Goal: Use online tool/utility: Utilize a website feature to perform a specific function

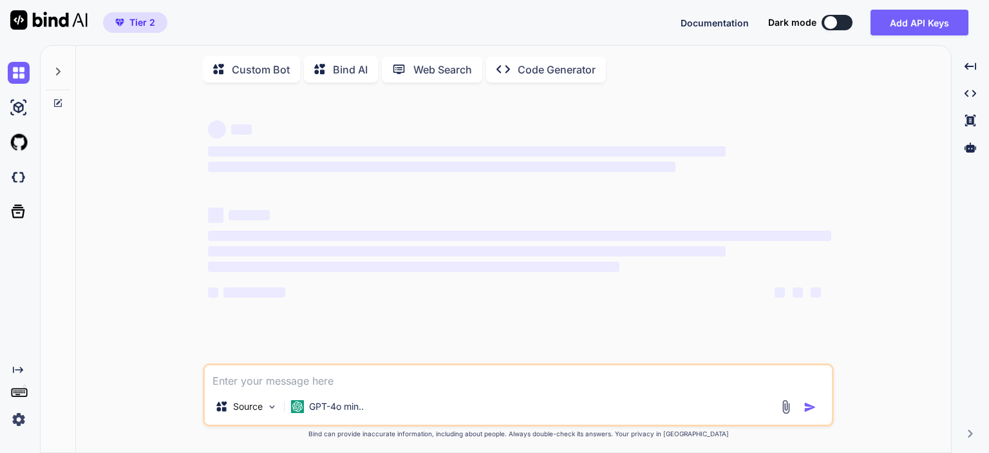
type textarea "x"
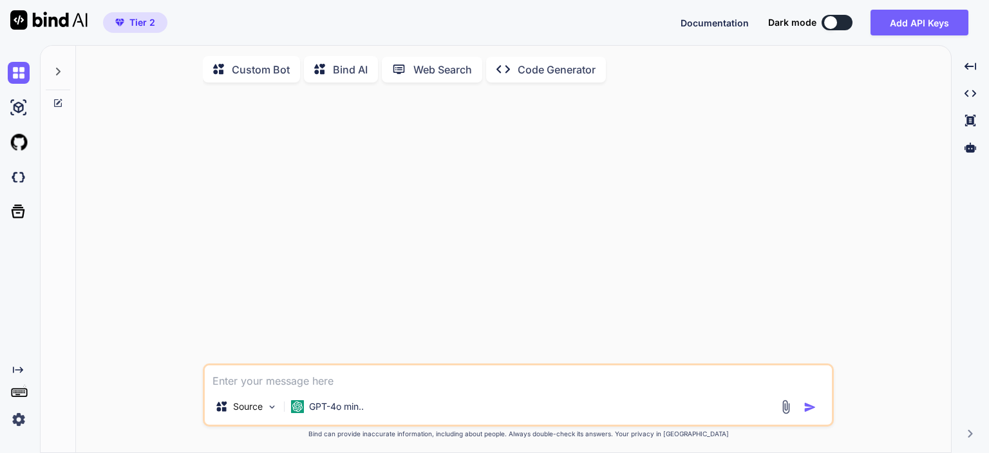
type textarea "9"
type textarea "x"
type textarea "9+"
type textarea "x"
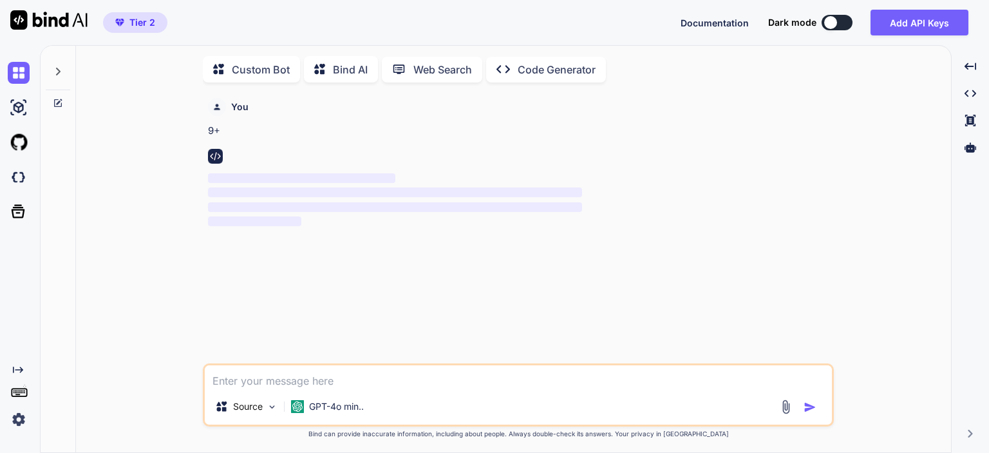
type textarea "3"
type textarea "x"
type textarea "35"
type textarea "x"
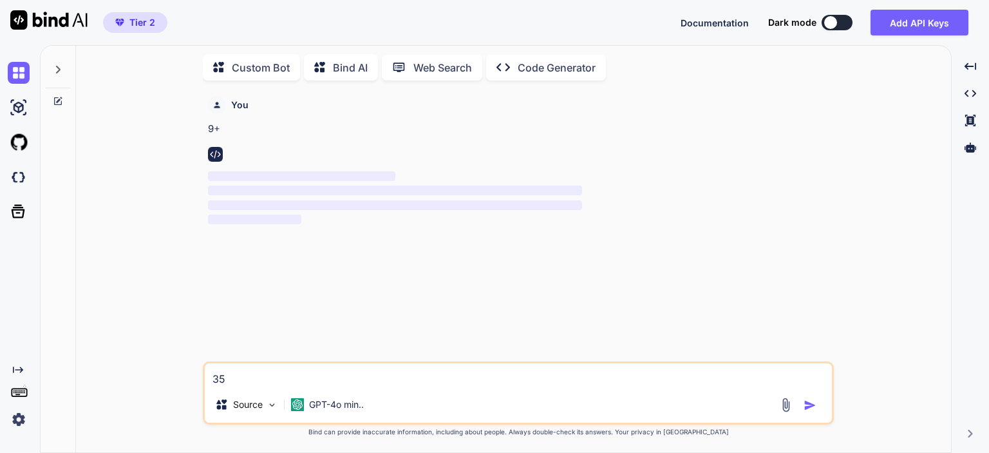
type textarea "355"
type textarea "x"
type textarea "3552"
type textarea "x"
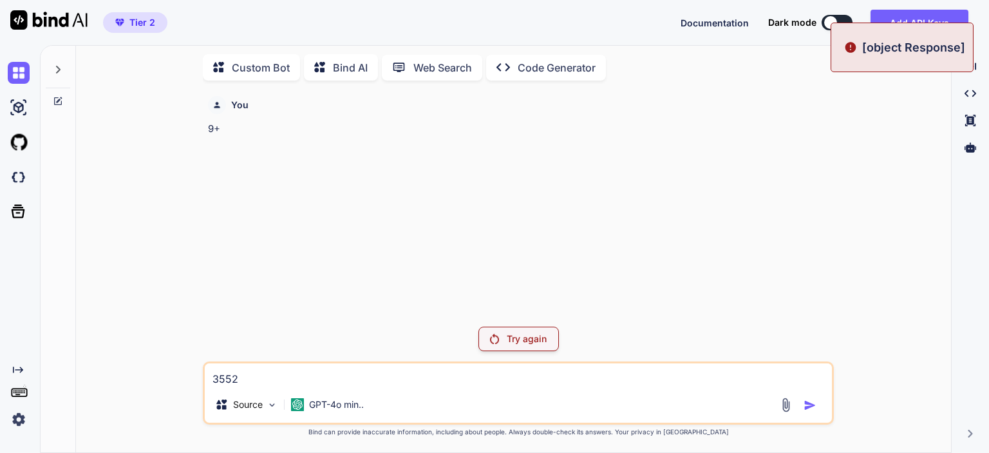
type textarea "3552."
type textarea "x"
type textarea "3552."
type textarea "x"
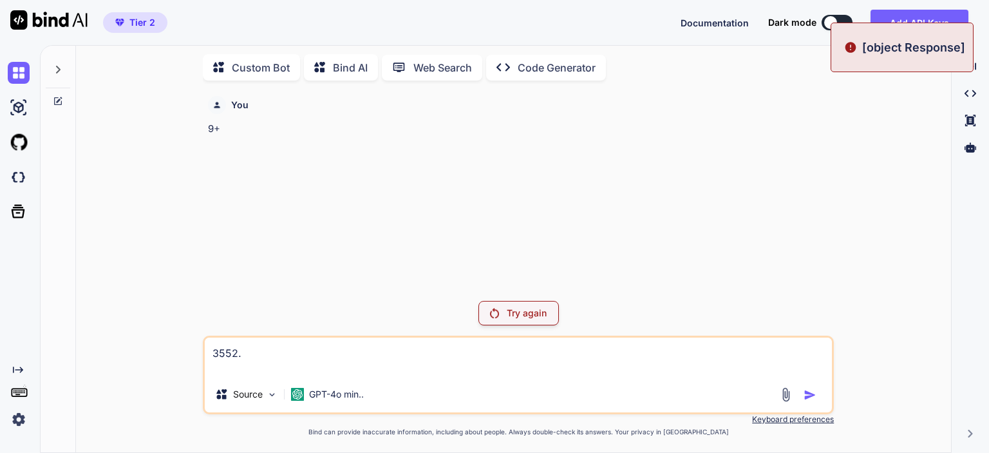
type textarea "3552. 5"
type textarea "x"
type textarea "3552. 55"
type textarea "x"
type textarea "3552. 55+"
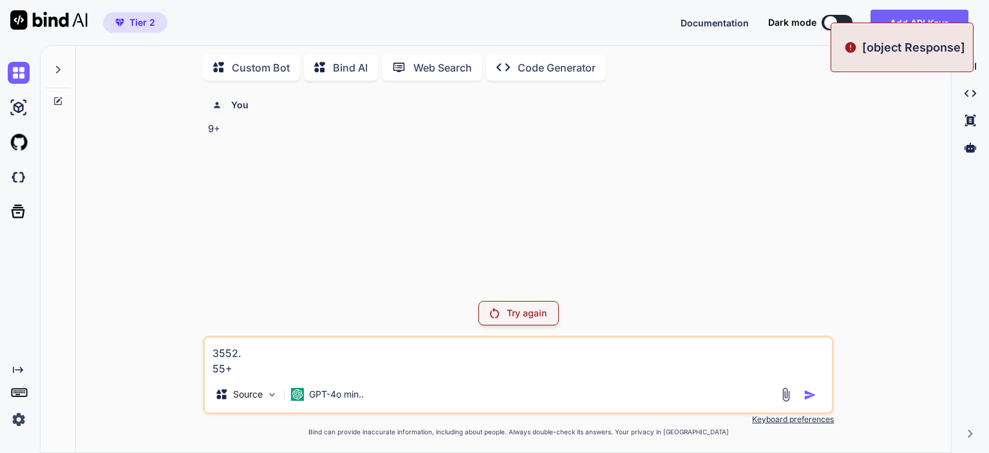
type textarea "x"
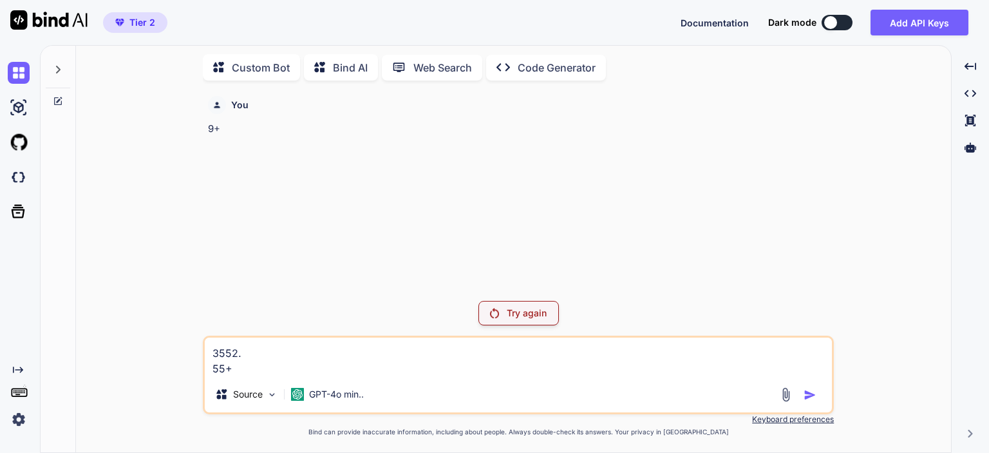
type textarea "3552. 55+7"
type textarea "x"
type textarea "3552. 55+7/"
type textarea "x"
type textarea "3552. 55+7/*"
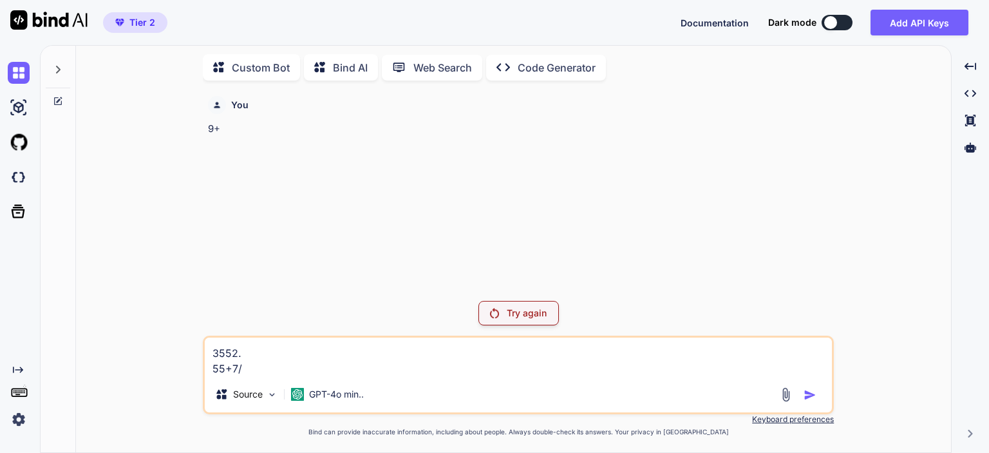
type textarea "x"
type textarea "3552. 55+7/*1"
type textarea "x"
type textarea "3552. 55+7/*145"
type textarea "x"
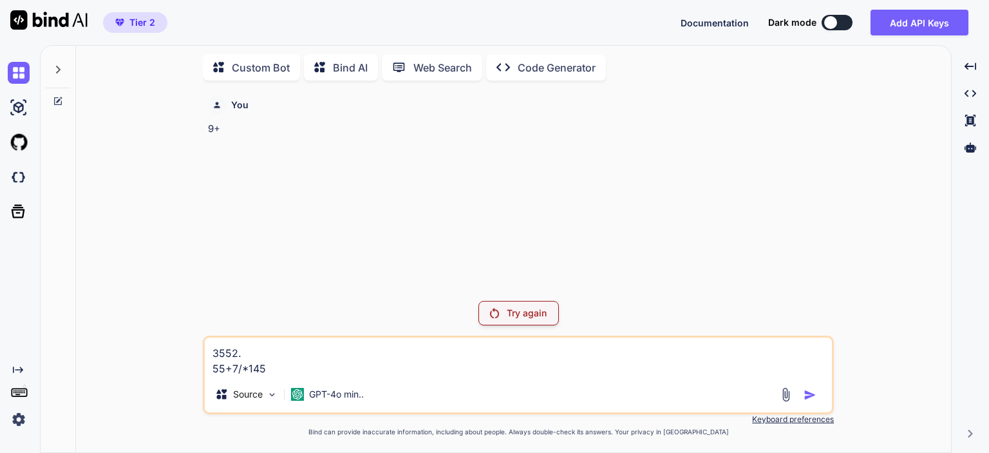
type textarea "3552. 55+7/*1455"
type textarea "x"
type textarea "3552. 55+7/*14555"
type textarea "x"
type textarea "3552. 55+7/*145555"
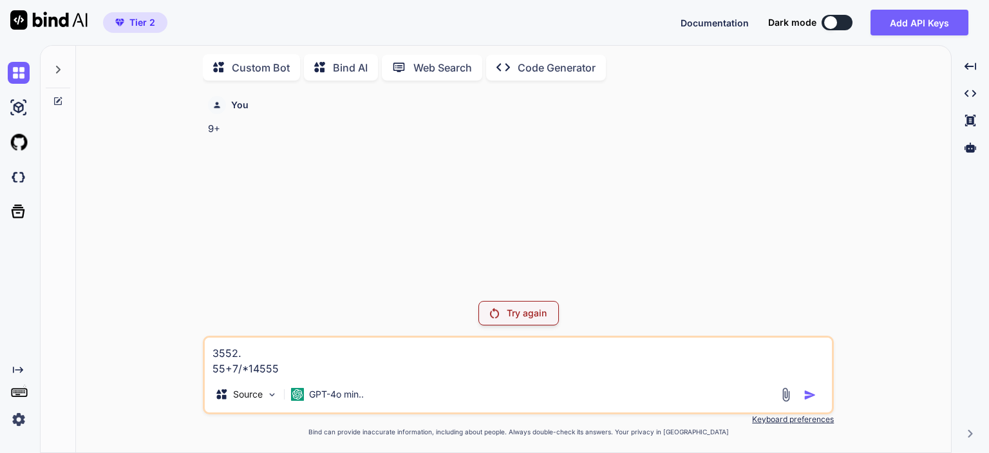
type textarea "x"
type textarea "3552. 55+7/*1455555"
type textarea "x"
type textarea "3552. 55+7/*14555555"
type textarea "x"
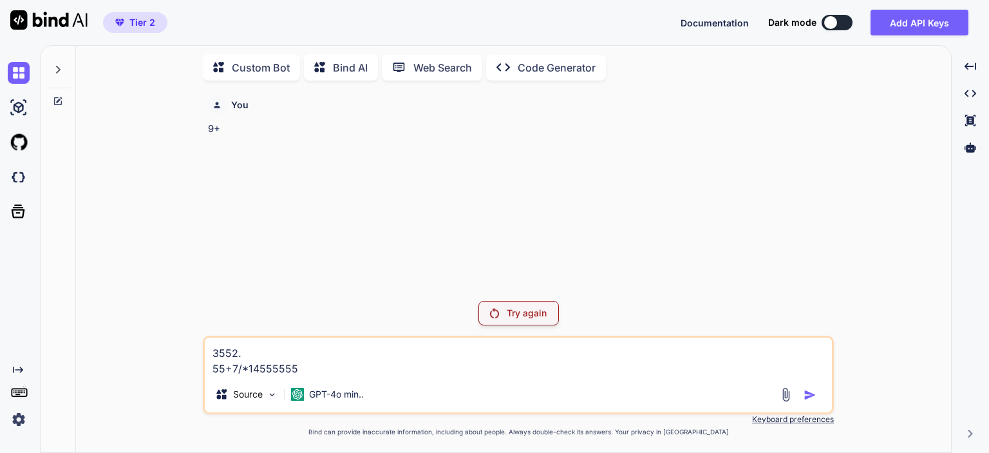
type textarea "3552. 55+7/*145555555"
type textarea "x"
type textarea "3552. 55+7/*1455555555"
type textarea "x"
type textarea "3552. 55+7/*14555555555"
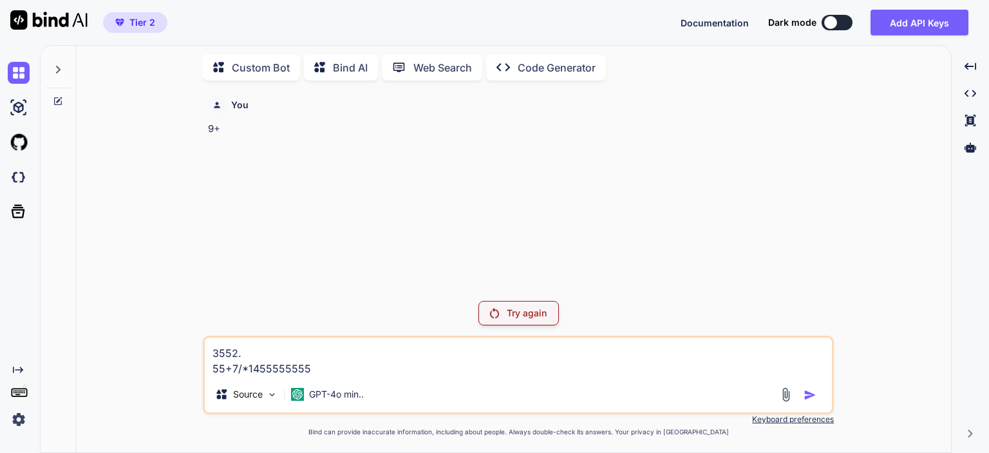
type textarea "x"
type textarea "3552. 55+7/*145555555555"
type textarea "x"
type textarea "3552. 55+7/*1455555555555"
type textarea "x"
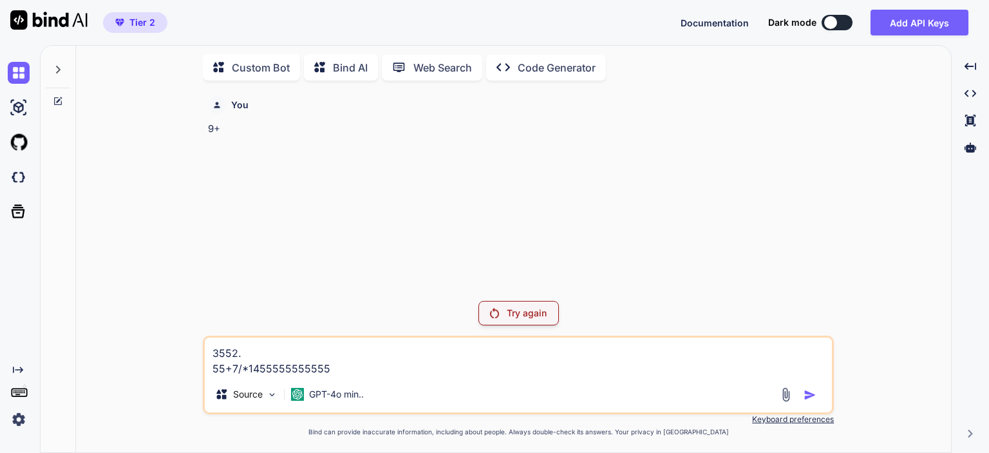
type textarea "3552. 55+7/*14555555555555"
type textarea "x"
type textarea "3552. 55+7/*145555555555555"
type textarea "x"
type textarea "3552. 55+7/*1455555555555555"
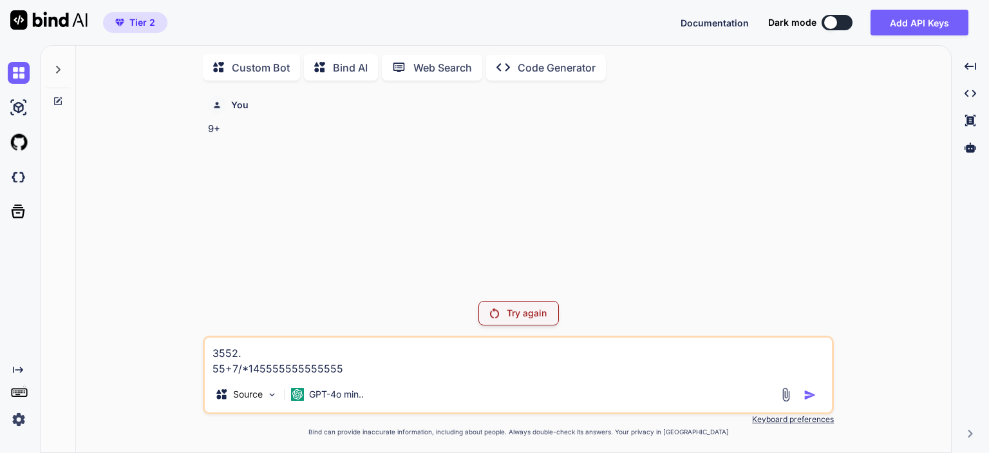
type textarea "x"
type textarea "3552. 55+7/*14555555555555555"
type textarea "x"
type textarea "3552. 55+7/*145555555555555555"
type textarea "x"
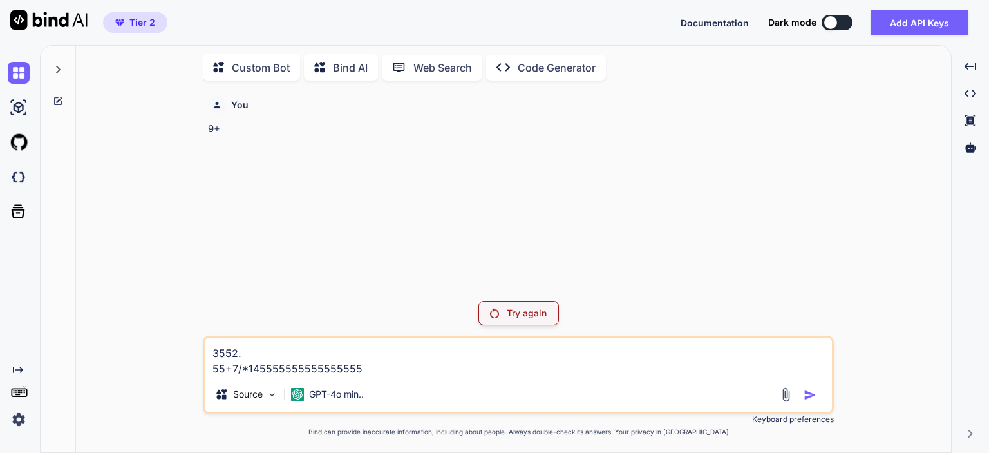
type textarea "3552. 55+7/*1455555555555555555"
type textarea "x"
type textarea "3552. 55+7/*14555555555555555555"
type textarea "x"
type textarea "3552. 55+7/*145555555555555555555"
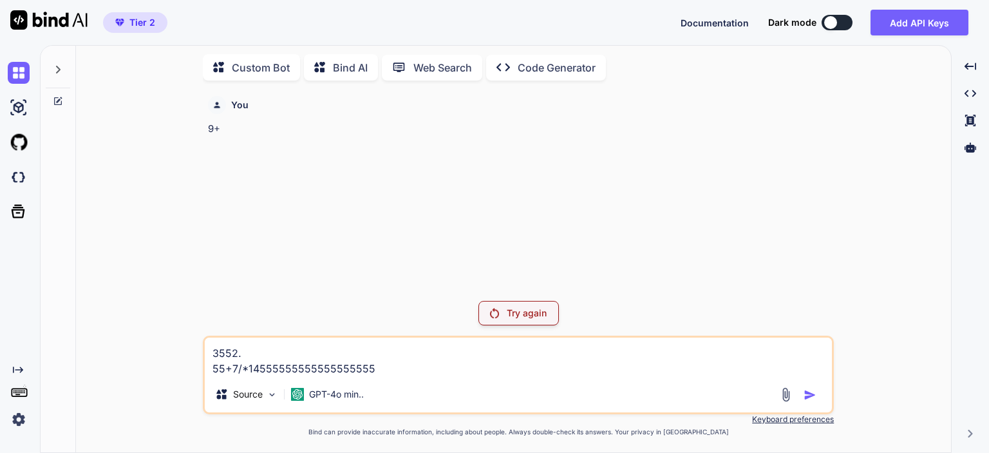
type textarea "x"
type textarea "3552. 55+7/*1455555555555555555555"
type textarea "x"
type textarea "3552. 55+7/*14555555555555555555555"
type textarea "x"
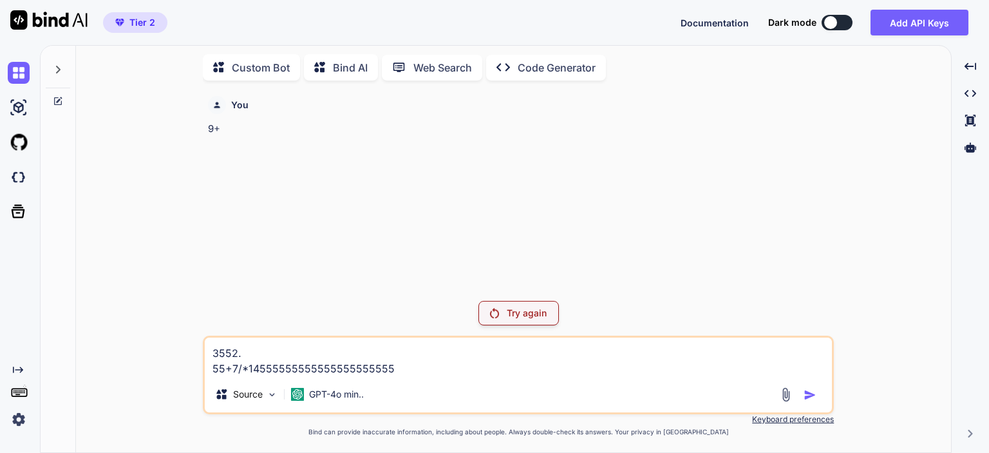
type textarea "3552. 55+7/*145555555555555555555555"
type textarea "x"
type textarea "3552. 55+7/*1455555555555555555555551"
type textarea "x"
type textarea "3552. 55+7/*14555555555555555555555510"
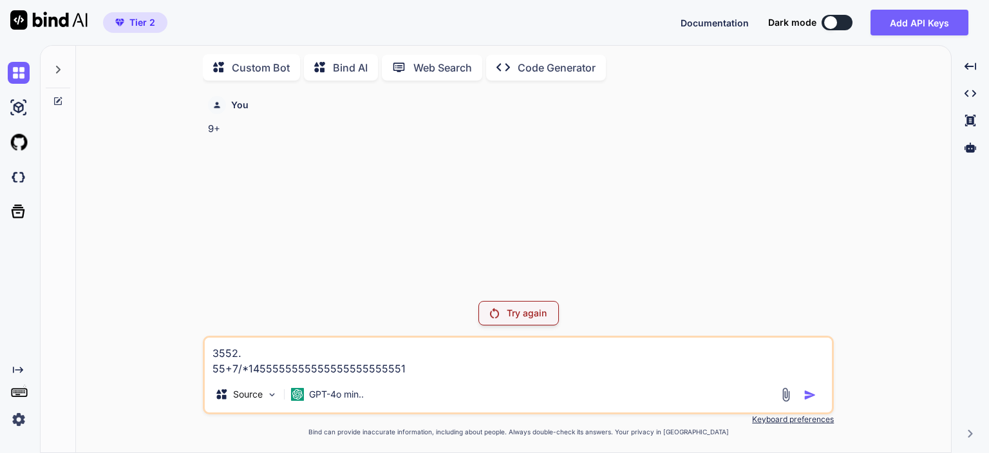
type textarea "x"
type textarea "3552. 55+7/*145555555555555555555555103"
type textarea "x"
type textarea "3552. 55+7/*145555555555555555555555103"
type textarea "x"
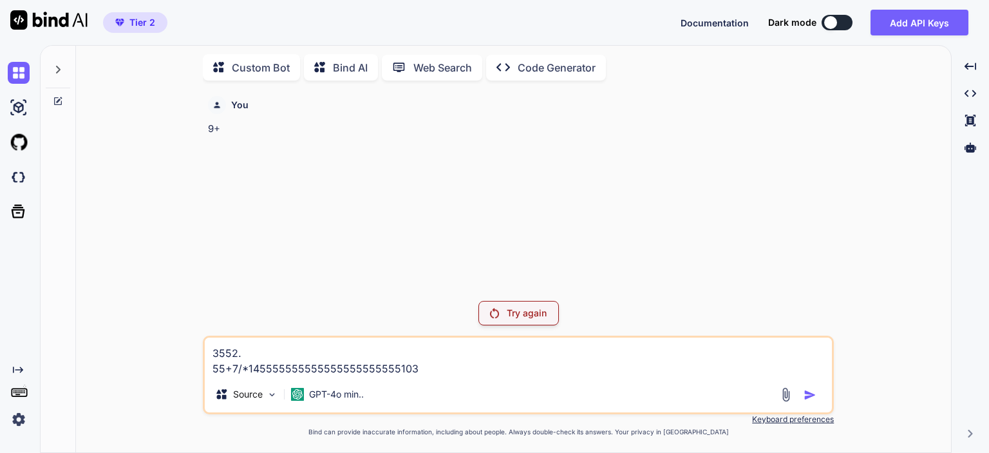
type textarea "3552. 55+7/*145555555555555555555555103 5"
type textarea "x"
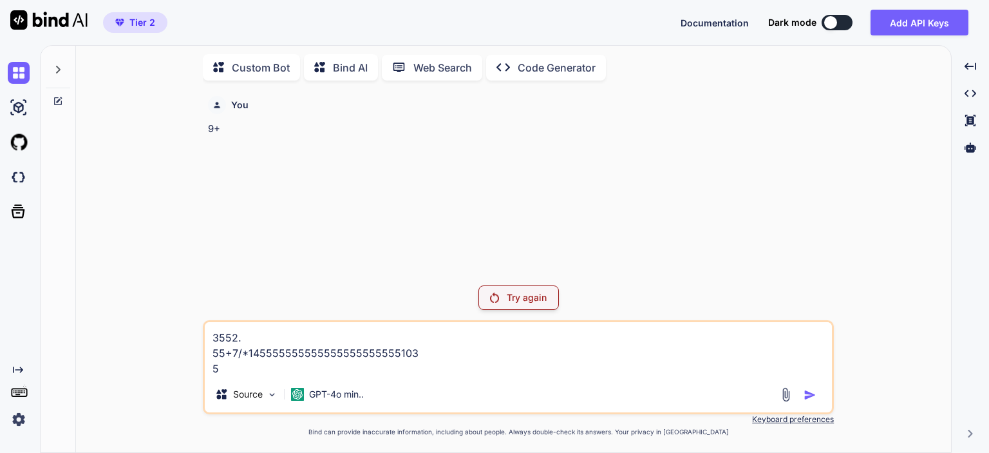
type textarea "3552. 55+7/*145555555555555555555555103 5+"
type textarea "x"
type textarea "3552. 55+7/*145555555555555555555555103 5+."
type textarea "x"
type textarea "3552. 55+7/*145555555555555555555555103 5+.3"
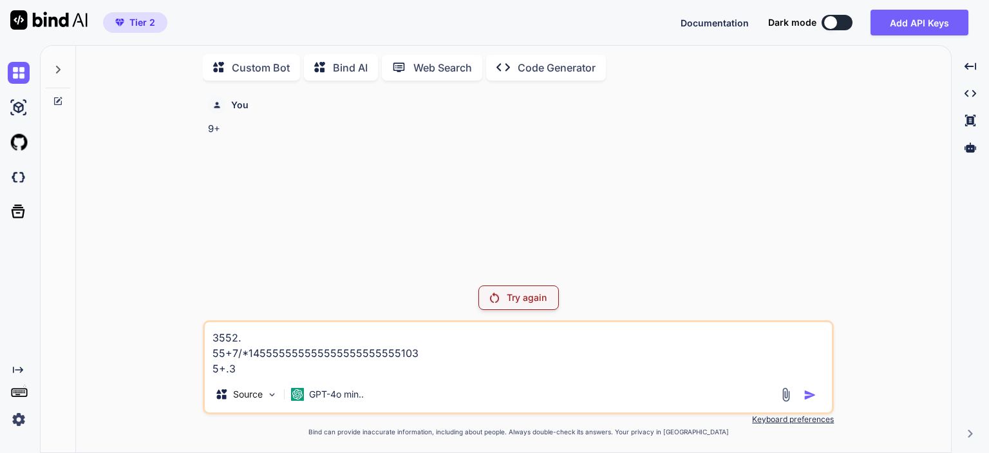
type textarea "x"
type textarea "3552. 55+7/*145555555555555555555555103 5+.3"
type textarea "x"
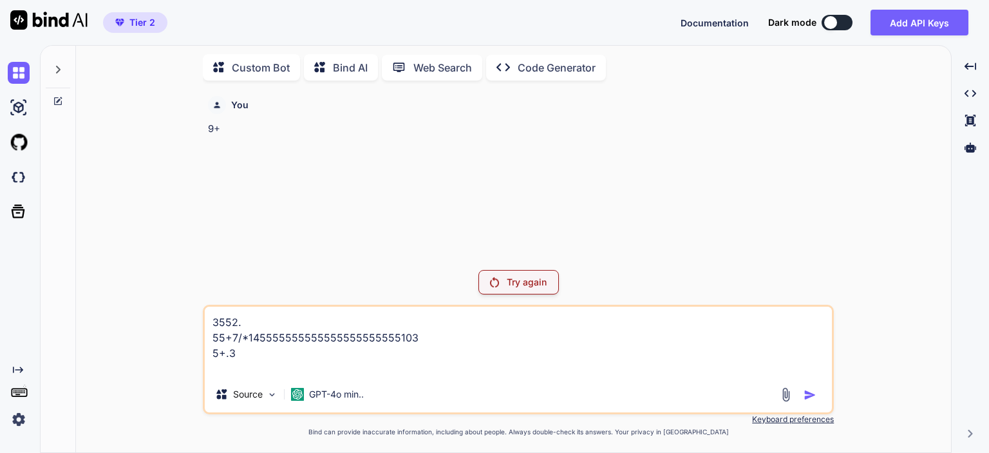
type textarea "3552. 55+7/*145555555555555555555555103 5+.3"
type textarea "x"
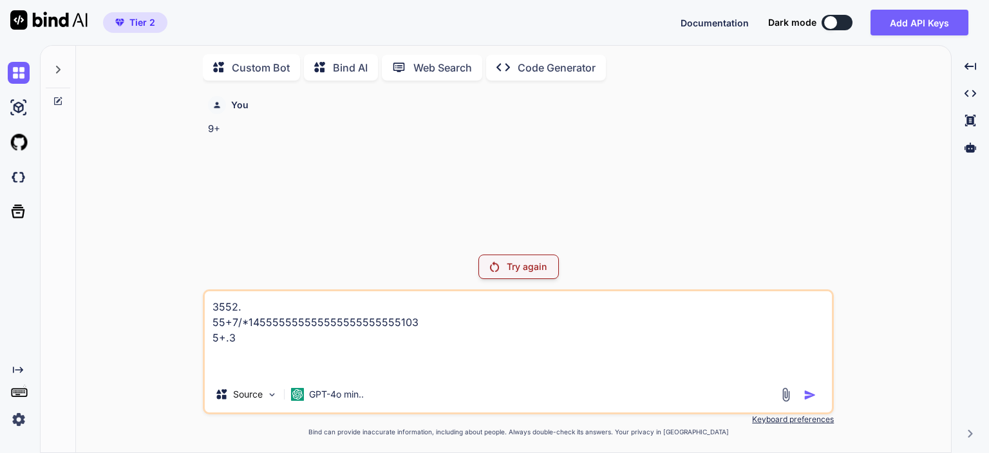
type textarea "3552. 55+7/*145555555555555555555555103 5+.3 ."
type textarea "x"
type textarea "3552. 55+7/*145555555555555555555555103 5+.3 .0"
type textarea "x"
type textarea "3552. 55+7/*145555555555555555555555103 5+.3 .023"
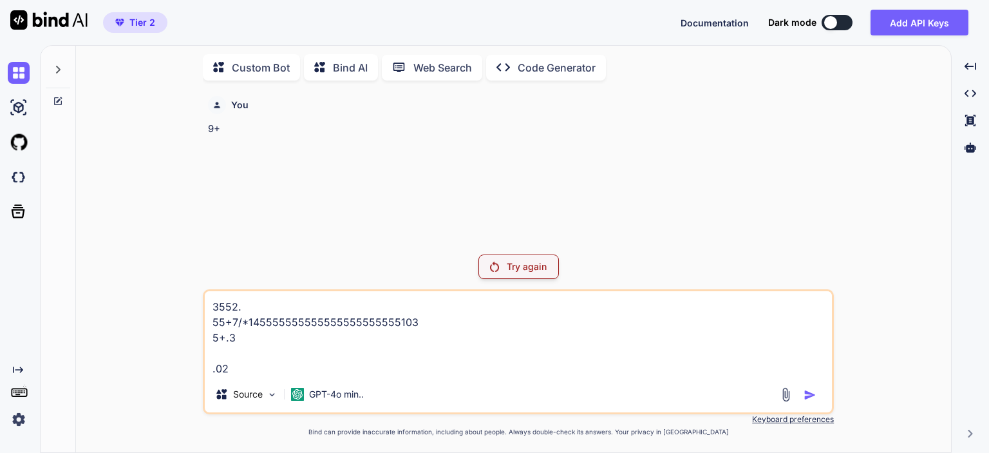
type textarea "x"
type textarea "3552. 55+7/*145555555555555555555555103 5+.3 .0239*-5"
type textarea "x"
type textarea "3552. 55+7/*145555555555555555555555103 5+.3 .0239*-5*-5*-5*-5"
type textarea "x"
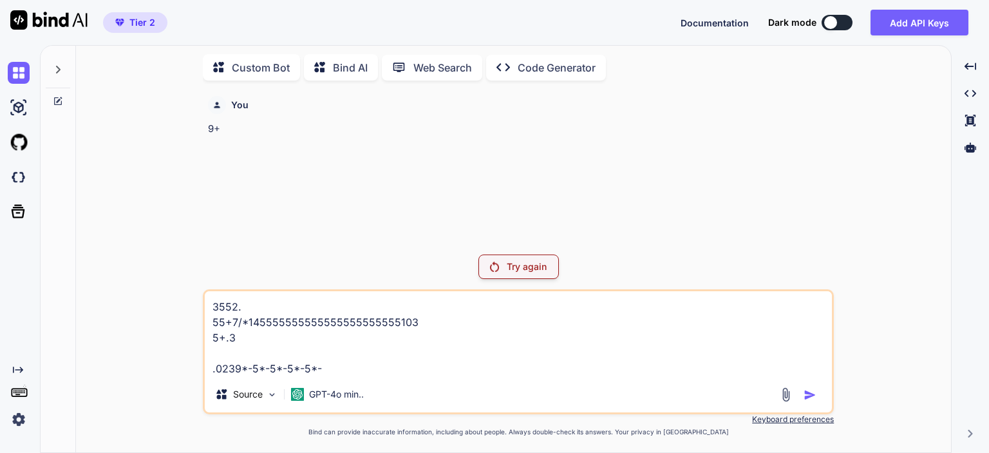
type textarea "3552. 55+7/*145555555555555555555555103 5+.3 .0239*-5*-5*-5*-5*-5"
type textarea "x"
type textarea "3552. 55+7/*145555555555555555555555103 5+.3 .0239*-5*-5*-5*-5*-5*-5"
type textarea "x"
type textarea "3552. 55+7/*145555555555555555555555103 5+.3 .0239*-5*-5*-5*-5*-5*-5*-5"
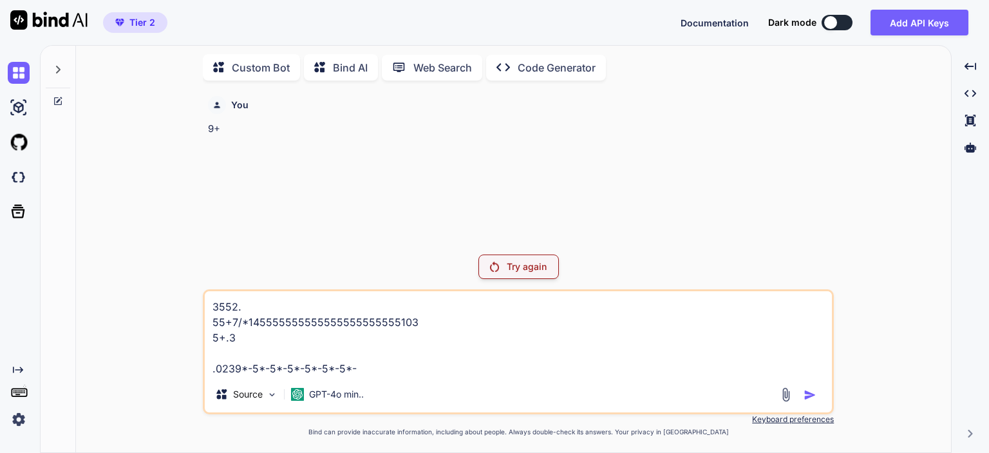
type textarea "x"
type textarea "3552. 55+7/*145555555555555555555555103 5+.3 .0239*-5*-5*-5*-5*-5*-5*-5*-5*-5*-…"
type textarea "x"
type textarea "3552. 55+7/*145555555555555555555555103 5+.3 .0239*-5*-5*-5*-5*-5*-5*-5*-5*-5*-…"
type textarea "x"
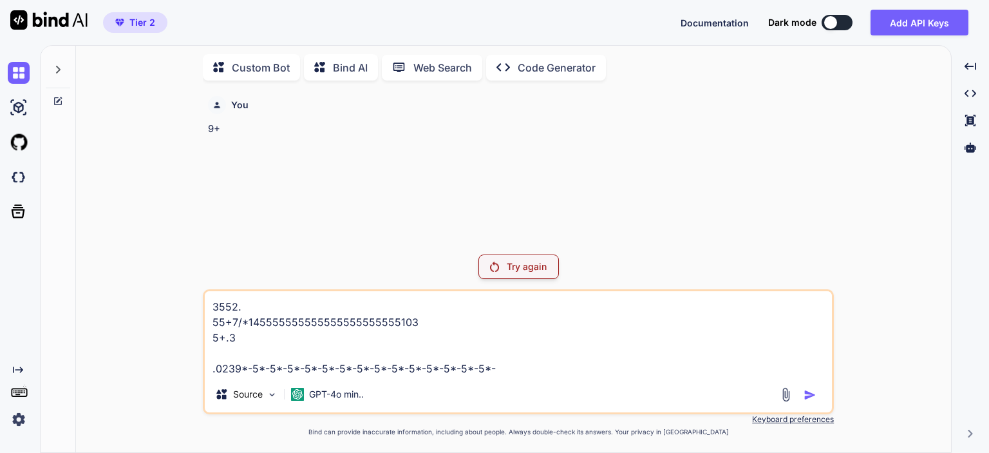
type textarea "3552. 55+7/*145555555555555555555555103 5+.3 .0239*-5*-5*-5*-5*-5*-5*-5*-5*-5*-…"
type textarea "x"
type textarea "3552. 55+7/*145555555555555555555555103 5+.3 .0239*-5*-5*-5*-5*-5*-5*-5*-5*-5*-…"
type textarea "x"
type textarea "3552. 55+7/*145555555555555555555555103 5+.3 .0239*-5*-5*-5*-5*-5*-5*-5*-5*-5*-…"
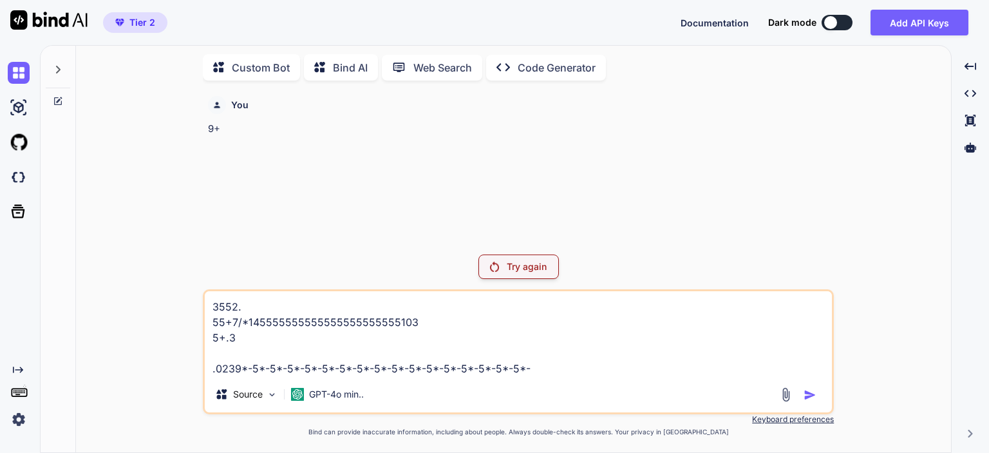
type textarea "x"
type textarea "3552. 55+7/*145555555555555555555555103 5+.3 .0239*-5*-5*-5*-5*-5*-5*-5*-5*-5*-…"
type textarea "x"
type textarea "3552. 55+7/*145555555555555555555555103 5+.3 .0239*-5*-5*-5*-5*-5*-5*-5*-5*-5*-…"
type textarea "x"
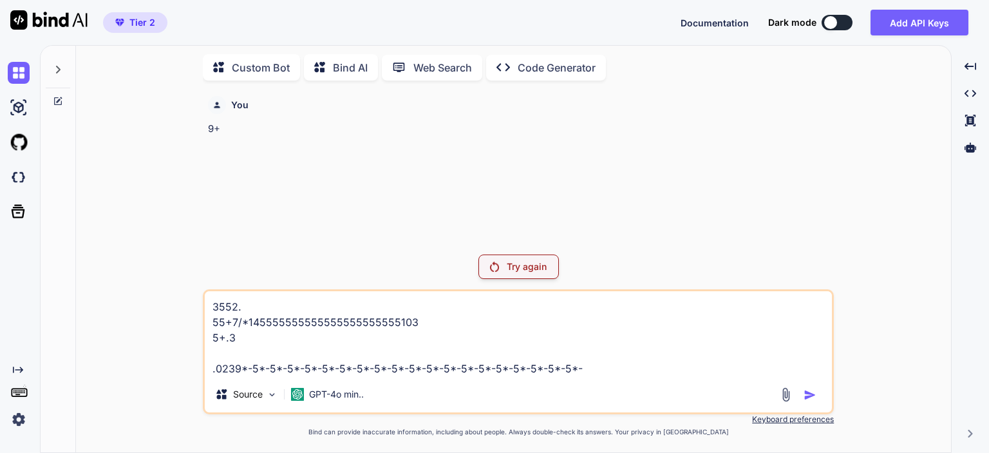
type textarea "3552. 55+7/*145555555555555555555555103 5+.3 .0239*-5*-5*-5*-5*-5*-5*-5*-5*-5*-…"
type textarea "x"
type textarea "3552. 55+7/*145555555555555555555555103 5+.3 .0239*-5*-5*-5*-5*-5*-5*-5*-5*-5*-…"
type textarea "x"
type textarea "3552. 55+7/*145555555555555555555555103 5+.3 .0239*-5*-5*-5*-5*-5*-5*-5*-5*-5*-…"
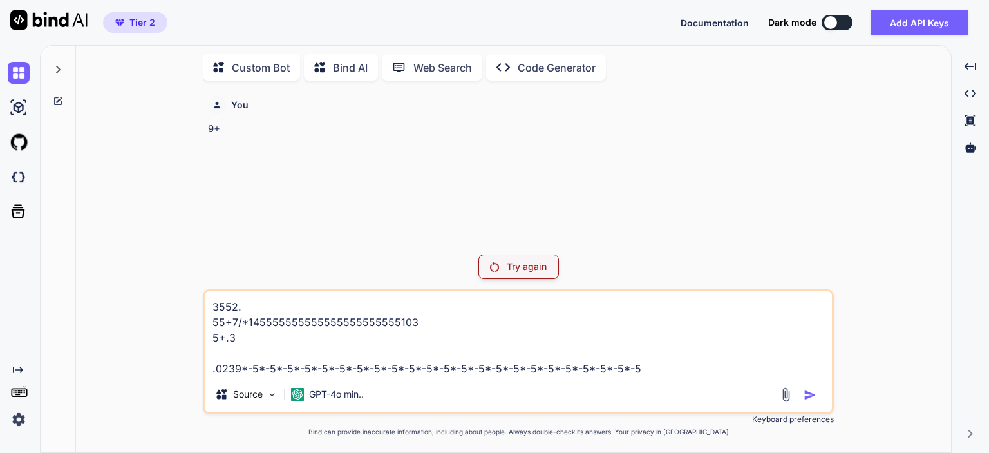
type textarea "x"
type textarea "3552. 55+7/*145555555555555555555555103 5+.3 .0239*-5*-5*-5*-5*-5*-5*-5*-5*-5*-…"
type textarea "x"
type textarea "3552. 55+7/*145555555555555555555555103 5+.3 .0239*-5*-5*-5*-5*-5*-5*-5*-5*-5*-…"
type textarea "x"
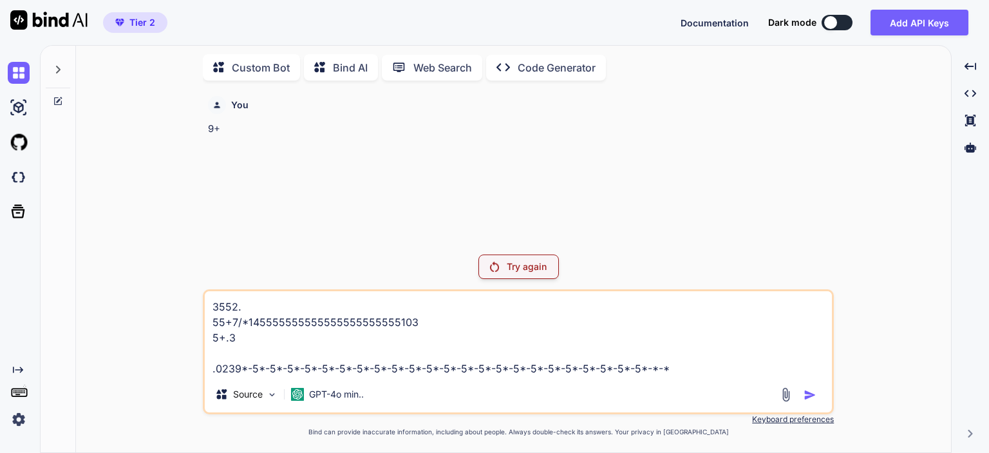
type textarea "3552. 55+7/*145555555555555555555555103 5+.3 .0239*-5*-5*-5*-5*-5*-5*-5*-5*-5*-…"
type textarea "x"
type textarea "3552. 55+7/*145555555555555555555555103 5+.3 .0239*-5*-5*-5*-5*-5*-5*-5*-5*-5*-…"
type textarea "x"
type textarea "3552. 55+7/*145555555555555555555555103 5+.3 .0239*-5*-5*-5*-5*-5*-5*-5*-5*-5*-…"
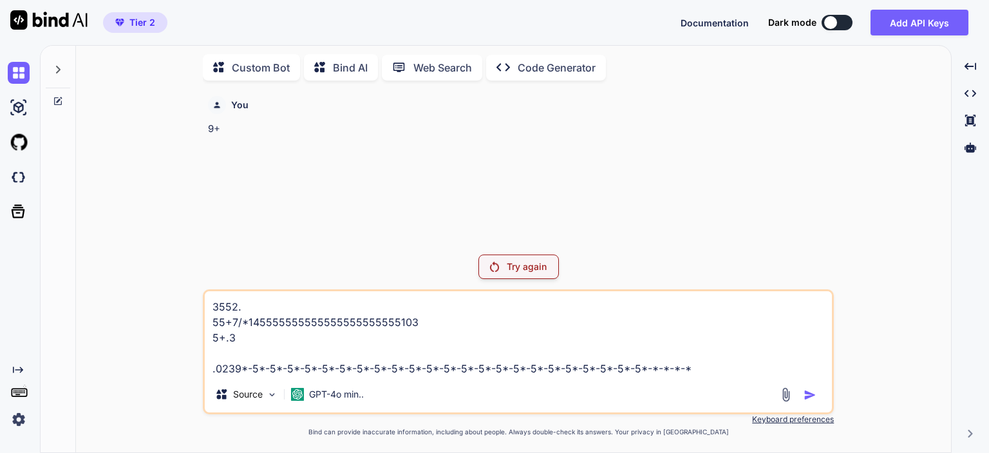
type textarea "x"
type textarea "3552. 55+7/*145555555555555555555555103 5+.3 .0239*-5*-5*-5*-5*-5*-5*-5*-5*-5*-…"
type textarea "x"
type textarea "3552. 55+7/*145555555555555555555555103 5+.3 .0239*-5*-5*-5*-5*-5*-5*-5*-5*-5*-…"
type textarea "x"
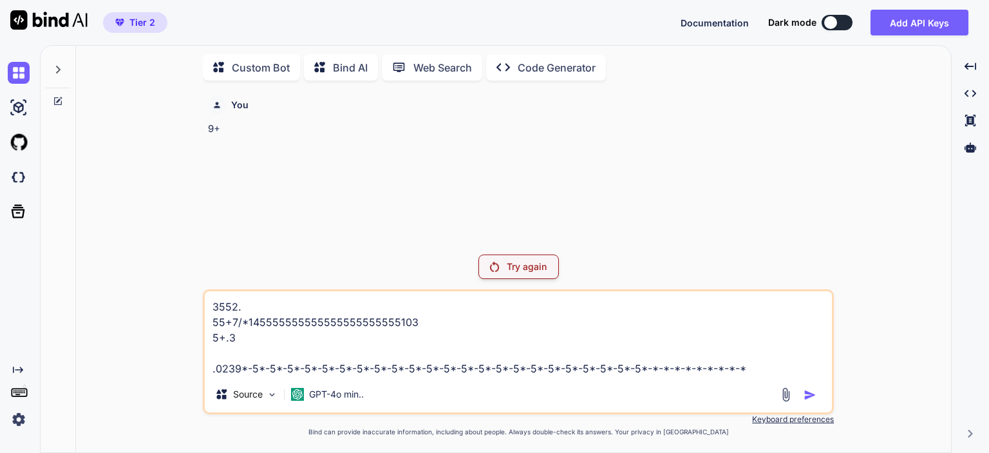
type textarea "3552. 55+7/*145555555555555555555555103 5+.3 .0239*-5*-5*-5*-5*-5*-5*-5*-5*-5*-…"
type textarea "x"
type textarea "3552. 55+7/*145555555555555555555555103 5+.3 .0239*-5*-5*-5*-5*-5*-5*-5*-5*-5*-…"
type textarea "x"
type textarea "3552. 55+7/*145555555555555555555555103 5+.3 .0239*-5*-5*-5*-5*-5*-5*-5*-5*-5*-…"
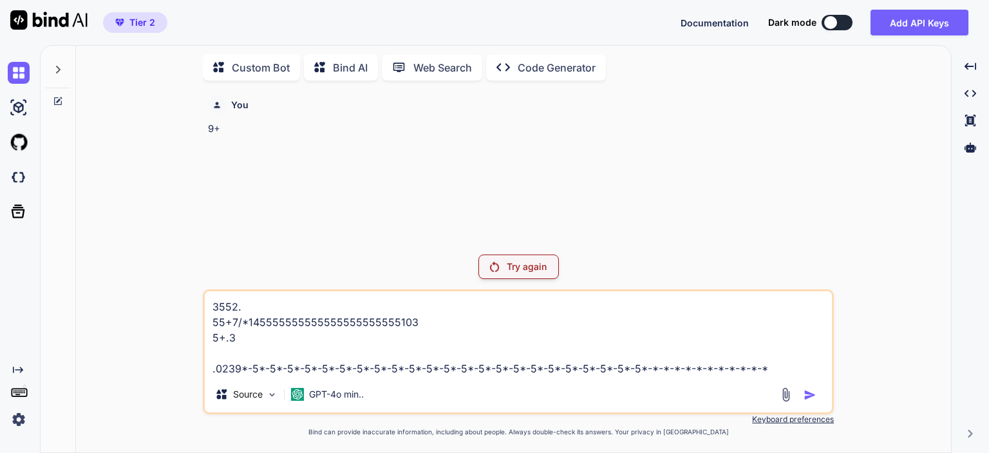
type textarea "x"
type textarea "3552. 55+7/*145555555555555555555555103 5+.3 .0239*-5*-5*-5*-5*-5*-5*-5*-5*-5*-…"
type textarea "x"
type textarea "3552. 55+7/*145555555555555555555555103 5+.3 .0239*-5*-5*-5*-5*-5*-5*-5*-5*-5*-…"
type textarea "x"
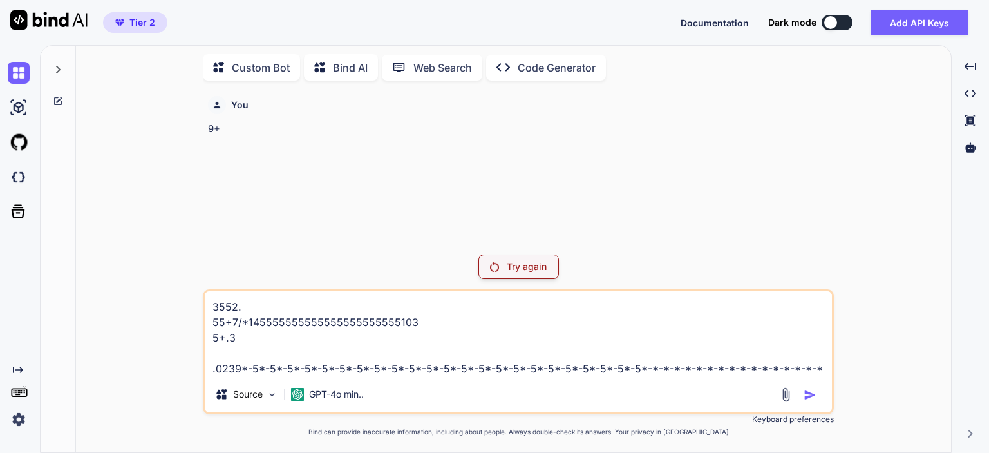
type textarea "3552. 55+7/*145555555555555555555555103 5+.3 .0239*-5*-5*-5*-5*-5*-5*-5*-5*-5*-…"
type textarea "x"
type textarea "3552. 55+7/*145555555555555555555555103 5+.3 .0239*-5*-5*-5*-5*-5*-5*-5*-5*-5*-…"
type textarea "x"
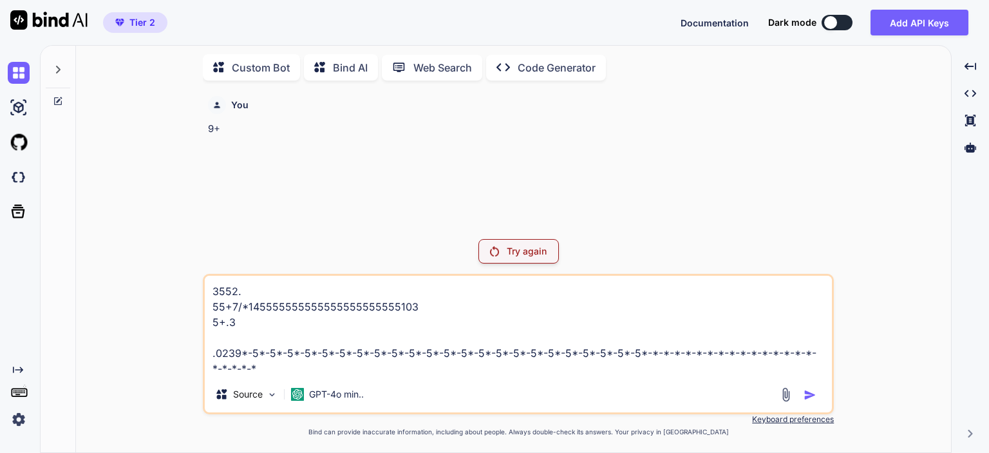
type textarea "3552. 55+7/*145555555555555555555555103 5+.3 .0239*-5*-5*-5*-5*-5*-5*-5*-5*-5*-…"
type textarea "x"
type textarea "3552. 55+7/*145555555555555555555555103 5+.3 .0239*-5*-5*-5*-5*-5*-5*-5*-5*-5*-…"
type textarea "x"
type textarea "3552. 55+7/*145555555555555555555555103 5+.3 .0239*-5*-5*-5*-5*-5*-5*-5*-5*-5*-…"
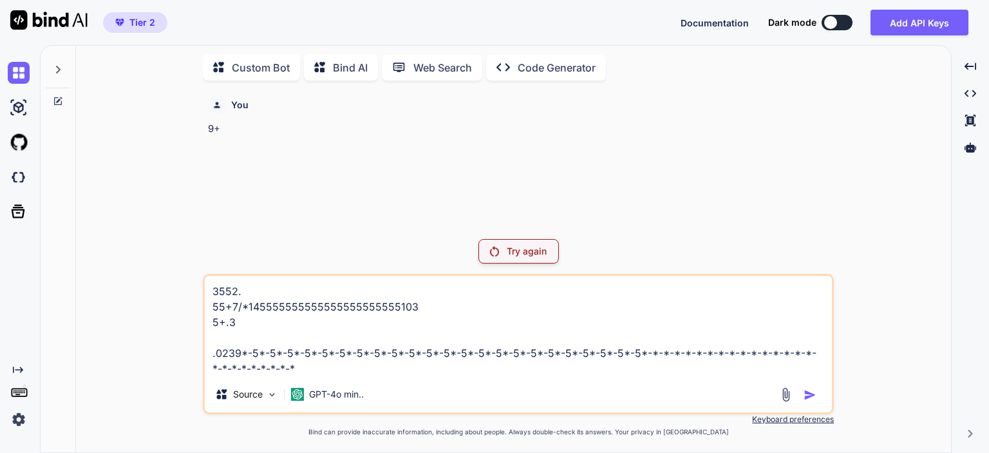
type textarea "x"
type textarea "3552. 55+7/*145555555555555555555555103 5+.3 .0239*-5*-5*-5*-5*-5*-5*-5*-5*-5*-…"
type textarea "x"
type textarea "3552. 55+7/*145555555555555555555555103 5+.3 .0239*-5*-5*-5*-5*-5*-5*-5*-5*-5*-…"
type textarea "x"
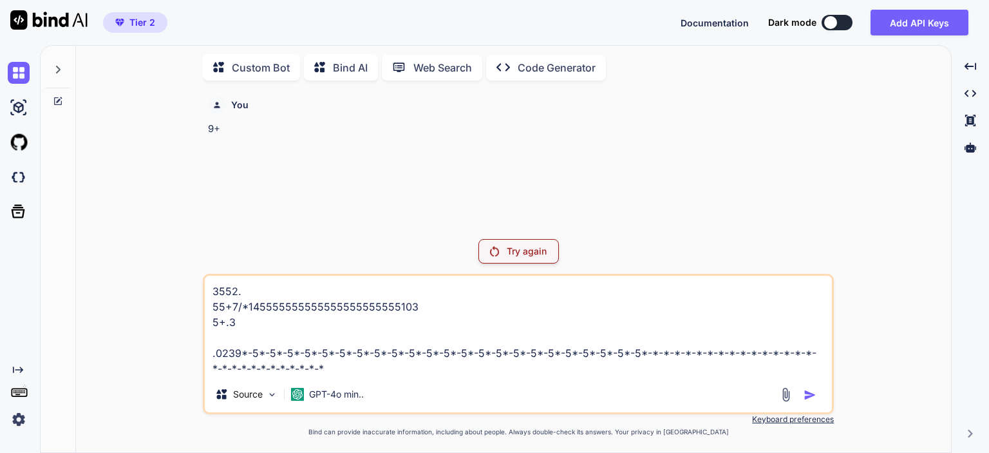
type textarea "3552. 55+7/*145555555555555555555555103 5+.3 .0239*-5*-5*-5*-5*-5*-5*-5*-5*-5*-…"
type textarea "x"
type textarea "3552. 55+7/*145555555555555555555555103 5+.3 .0239*-5*-5*-5*-5*-5*-5*-5*-5*-5*-…"
type textarea "x"
type textarea "3552. 55+7/*145555555555555555555555103 5+.3 .0239*-5*-5*-5*-5*-5*-5*-5*-5*-5*-…"
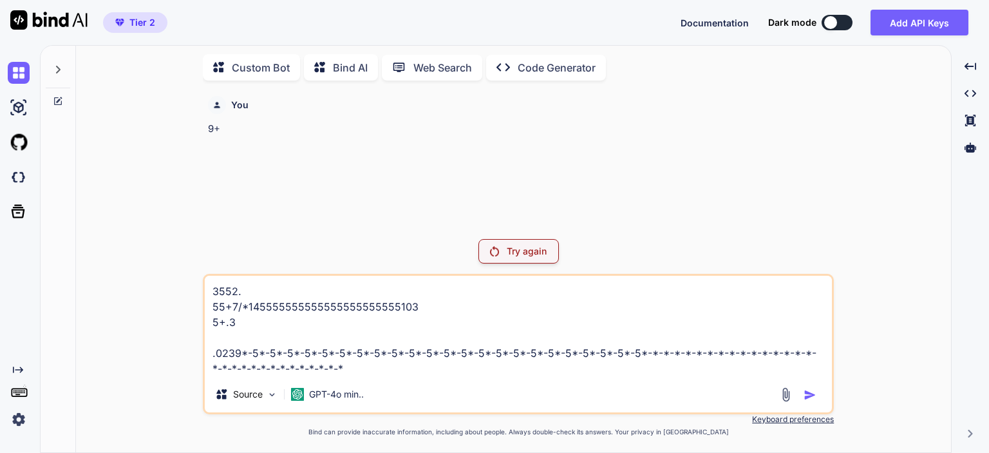
type textarea "x"
type textarea "3552. 55+7/*145555555555555555555555103 5+.3 .0239*-5*-5*-5*-5*-5*-5*-5*-5*-5*-…"
type textarea "x"
type textarea "3552. 55+7/*145555555555555555555555103 5+.3 .0239*-5*-5*-5*-5*-5*-5*-5*-5*-5*-…"
type textarea "x"
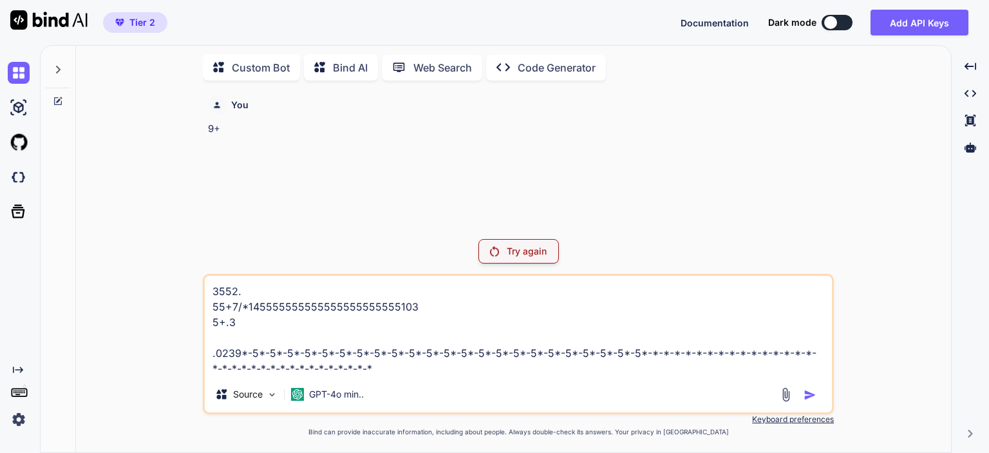
type textarea "3552. 55+7/*145555555555555555555555103 5+.3 .0239*-5*-5*-5*-5*-5*-5*-5*-5*-5*-…"
type textarea "x"
type textarea "3552. 55+7/*145555555555555555555555103 5+.3 .0239*-5*-5*-5*-5*-5*-5*-5*-5*-5*-…"
type textarea "x"
type textarea "3552. 55+7/*145555555555555555555555103 5+.3 .0239*-5*-5*-5*-5*-5*-5*-5*-5*-5*-…"
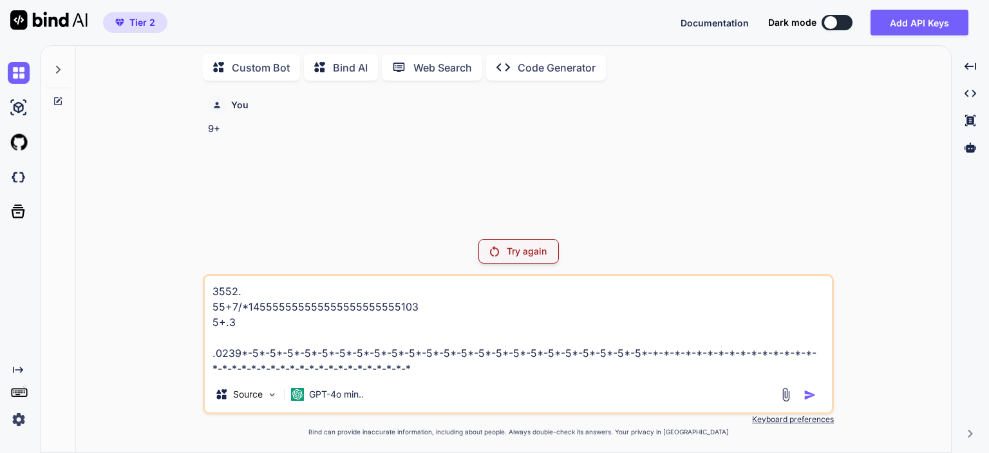
type textarea "x"
type textarea "3552. 55+7/*145555555555555555555555103 5+.3 .0239*-5*-5*-5*-5*-5*-5*-5*-5*-5*-…"
type textarea "x"
type textarea "3552. 55+7/*145555555555555555555555103 5+.3 .0239*-5*-5*-5*-5*-5*-5*-5*-5*-5*-…"
type textarea "x"
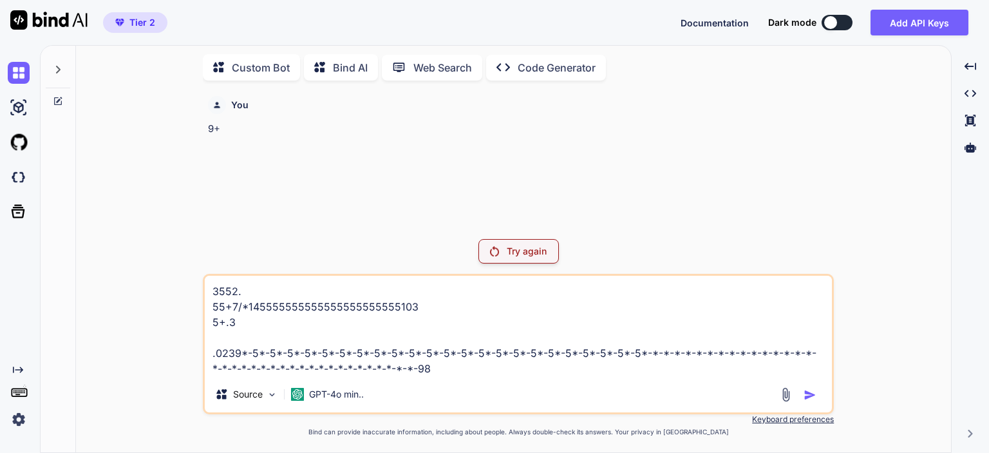
type textarea "3552. 55+7/*145555555555555555555555103 5+.3 .0239*-5*-5*-5*-5*-5*-5*-5*-5*-5*-…"
type textarea "x"
type textarea "3552. 55+7/*145555555555555555555555103 5+.3 .0239*-5*-5*-5*-5*-5*-5*-5*-5*-5*-…"
type textarea "x"
type textarea "3552. 55+7/*145555555555555555555555103 5+.3 .0239*-5*-5*-5*-5*-5*-5*-5*-5*-5*-…"
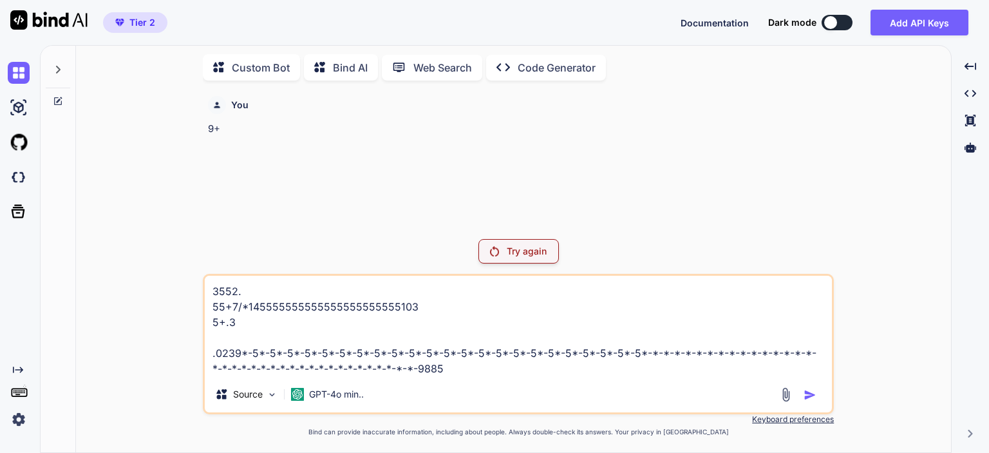
type textarea "x"
type textarea "3552. 55+7/*145555555555555555555555103 5+.3 .0239*-5*-5*-5*-5*-5*-5*-5*-5*-5*-…"
type textarea "x"
type textarea "233552. 55+7/*145555555555555555555555103 5+.3 .0239*-5*-5*-5*-5*-5*-5*-5*-5*-5…"
type textarea "x"
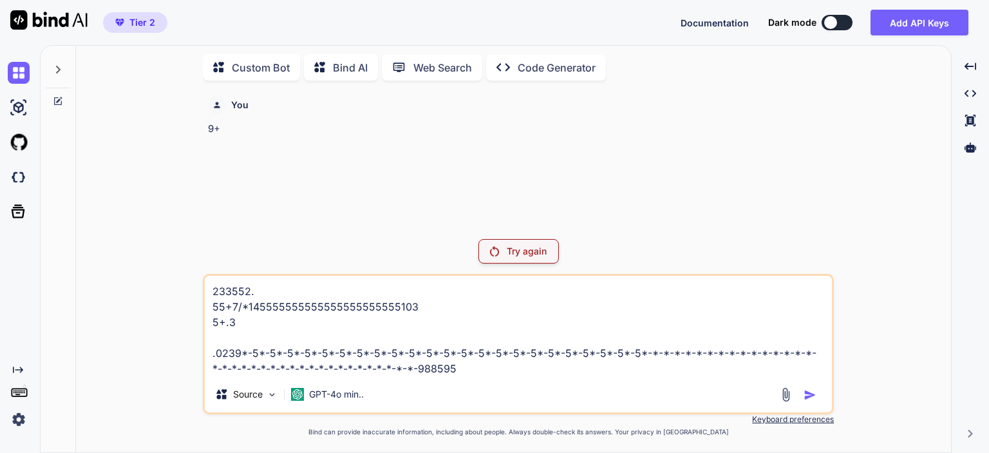
type textarea "2333552. 55+7/*145555555555555555555555103 5+.3 .0239*-5*-5*-5*-5*-5*-5*-5*-5*-…"
